Goal: Task Accomplishment & Management: Manage account settings

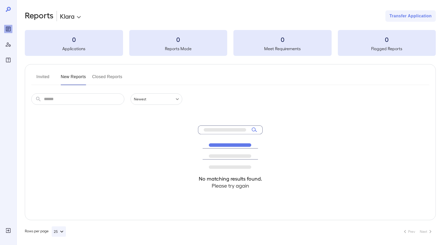
scroll to position [2, 0]
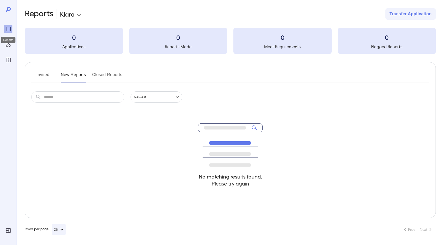
click at [7, 30] on icon "Reports" at bounding box center [8, 29] width 6 height 6
click at [50, 80] on button "Invited" at bounding box center [42, 77] width 23 height 12
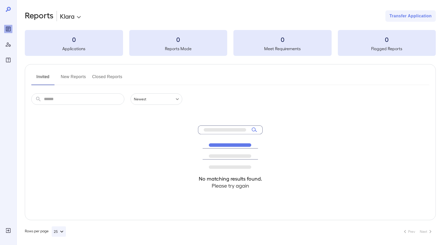
click at [72, 77] on button "New Reports" at bounding box center [73, 79] width 25 height 12
click at [108, 75] on button "Closed Reports" at bounding box center [107, 79] width 30 height 12
click at [3, 28] on div at bounding box center [8, 122] width 17 height 245
click at [11, 45] on div "Manage Users" at bounding box center [8, 44] width 8 height 8
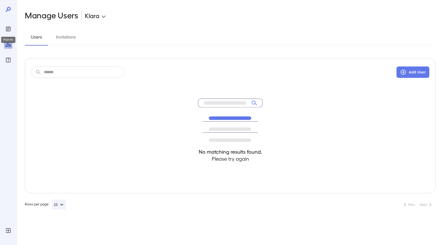
click at [7, 30] on icon "Reports" at bounding box center [8, 29] width 3 height 3
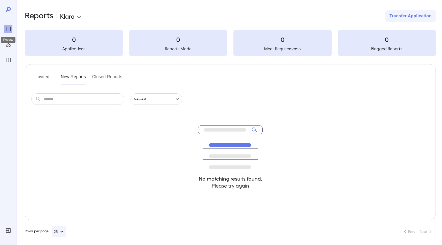
click at [8, 40] on div "Reports" at bounding box center [8, 40] width 14 height 6
click at [10, 47] on icon "Manage Users" at bounding box center [8, 44] width 6 height 6
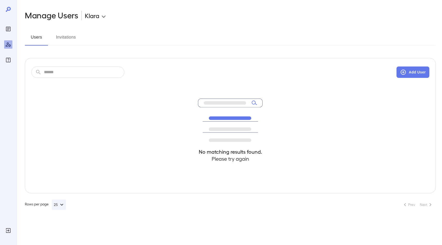
click at [69, 39] on button "Invitations" at bounding box center [65, 39] width 23 height 12
click at [95, 17] on body "**********" at bounding box center [221, 122] width 442 height 245
click at [102, 16] on div at bounding box center [221, 122] width 442 height 245
click at [7, 229] on icon "Log Out" at bounding box center [8, 230] width 6 height 6
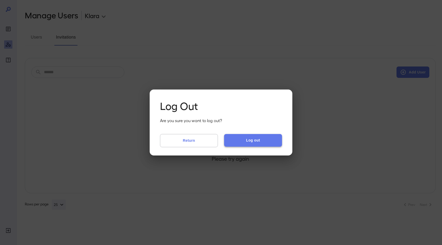
click at [246, 139] on button "Log out" at bounding box center [253, 140] width 58 height 12
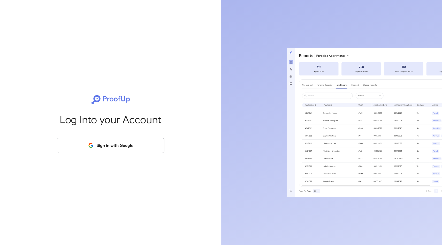
click at [133, 150] on button "Sign in with Google" at bounding box center [111, 145] width 108 height 15
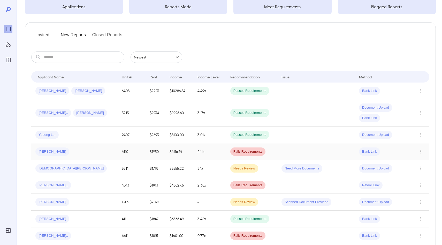
scroll to position [44, 0]
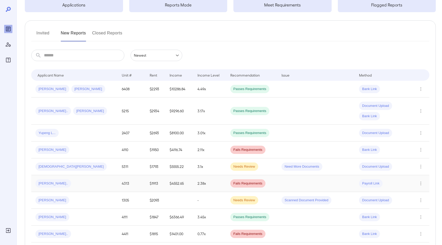
click at [92, 182] on div "[PERSON_NAME].." at bounding box center [74, 183] width 78 height 8
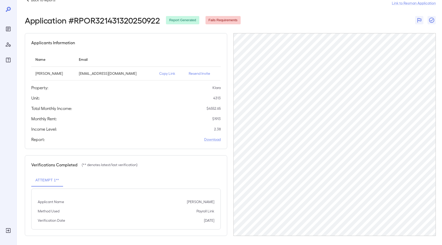
scroll to position [15, 0]
